Goal: Task Accomplishment & Management: Use online tool/utility

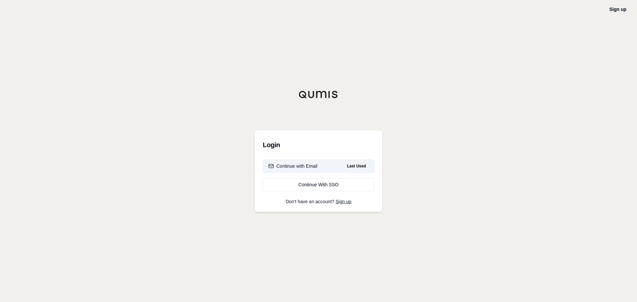
click at [312, 169] on div "Continue with Email" at bounding box center [293, 166] width 49 height 7
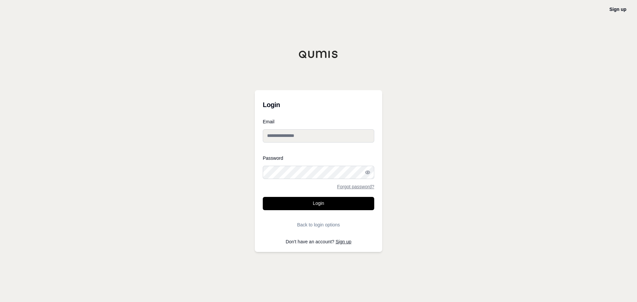
type input "**********"
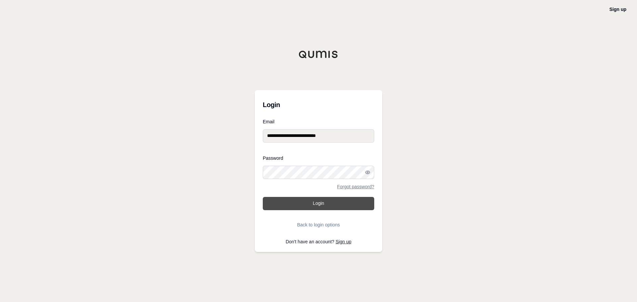
click at [320, 202] on button "Login" at bounding box center [319, 203] width 112 height 13
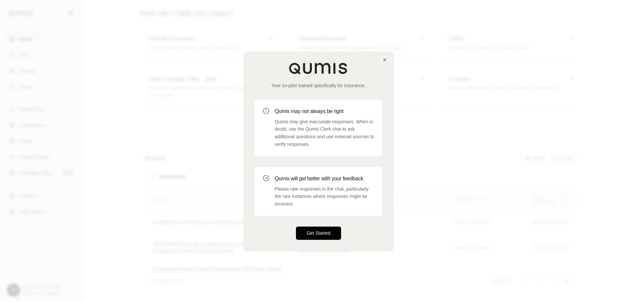
click at [335, 238] on button "Get Started" at bounding box center [318, 233] width 45 height 13
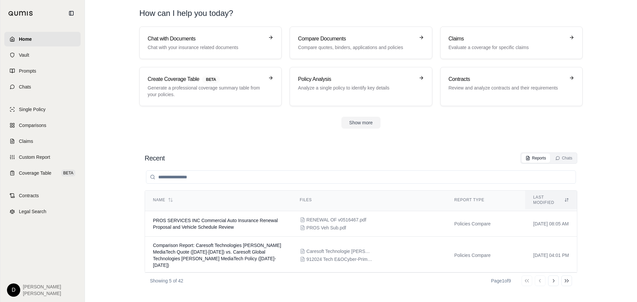
scroll to position [33, 0]
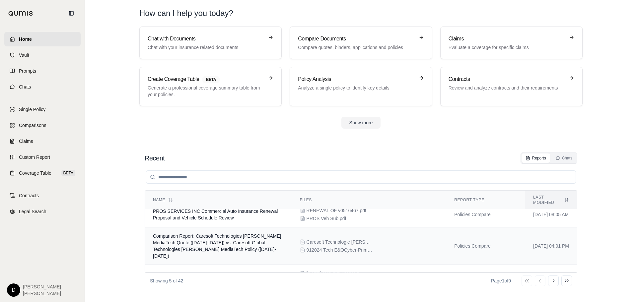
click at [234, 235] on span "Comparison Report: Caresoft Technologies [PERSON_NAME] MediaTech Quote ([DATE]-…" at bounding box center [217, 246] width 128 height 25
